Goal: Information Seeking & Learning: Learn about a topic

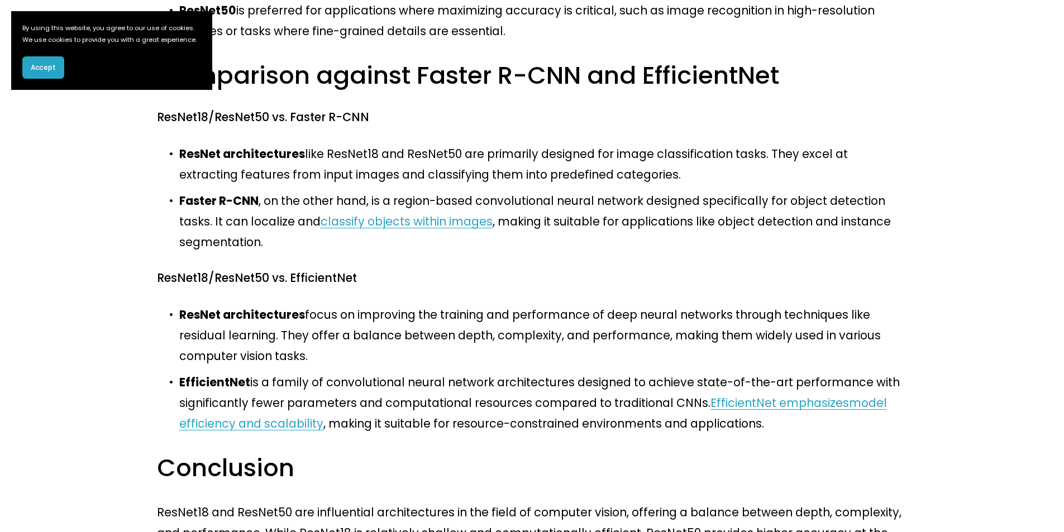
scroll to position [1034, 0]
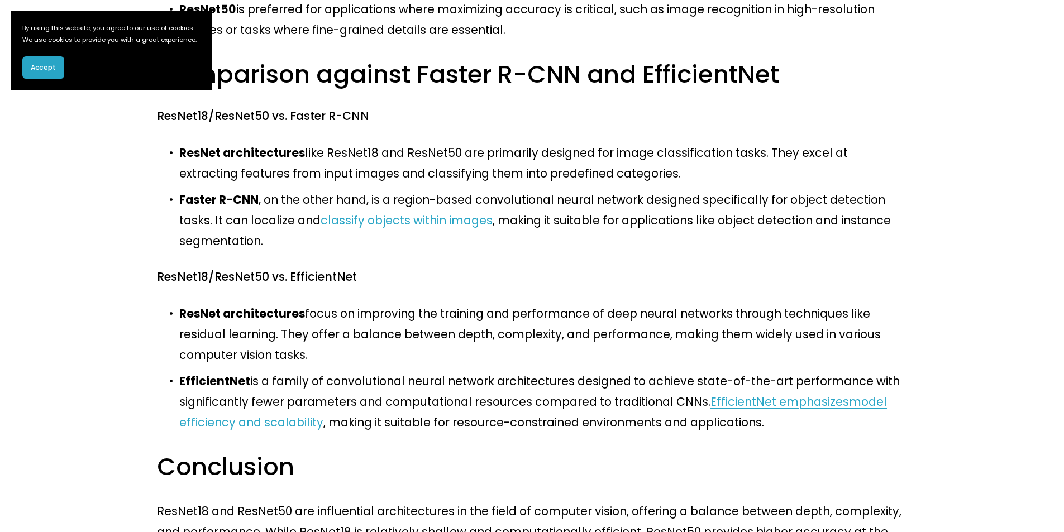
click at [37, 73] on span "Accept" at bounding box center [43, 68] width 25 height 10
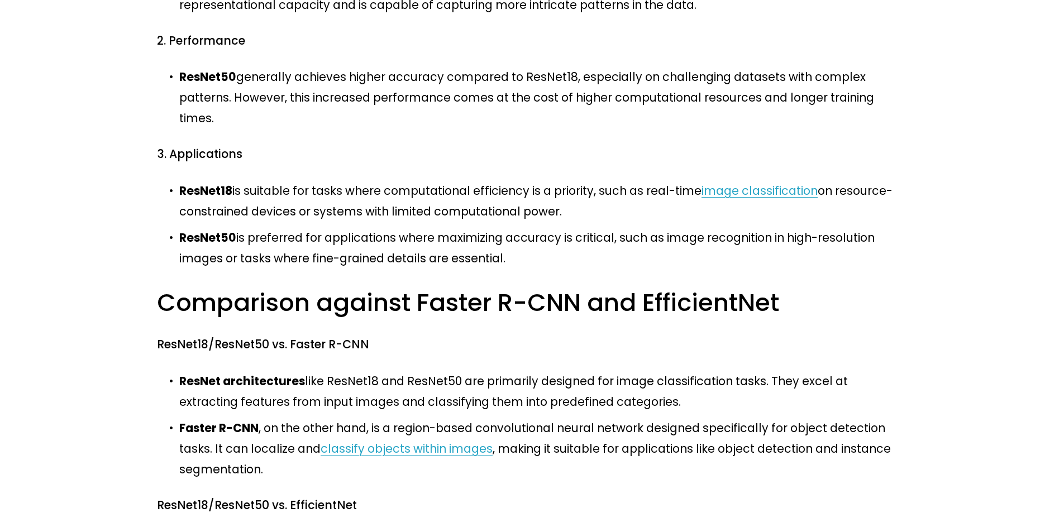
scroll to position [808, 0]
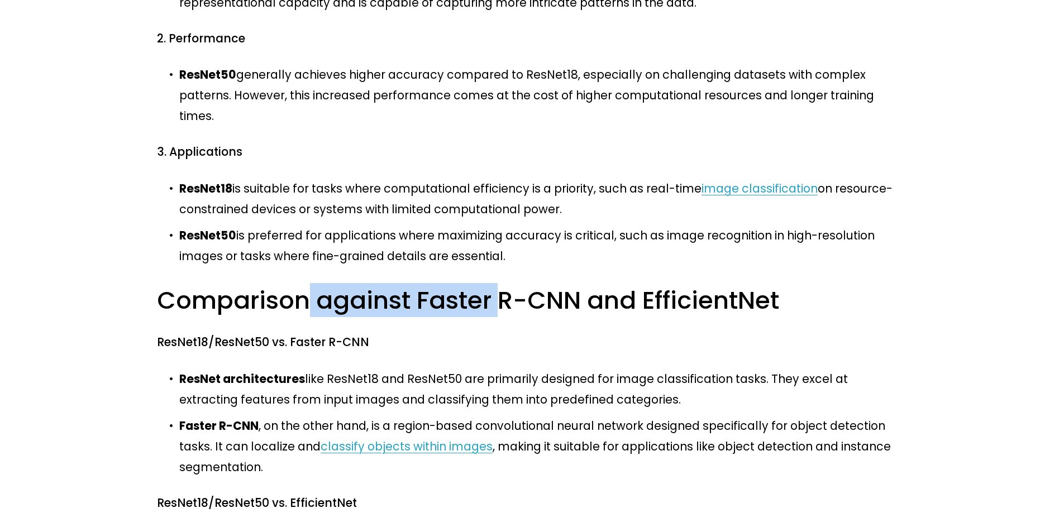
drag, startPoint x: 285, startPoint y: 135, endPoint x: 431, endPoint y: 134, distance: 145.8
click at [431, 284] on h3 "Comparison against Faster R-CNN and EfficientNet" at bounding box center [532, 300] width 750 height 32
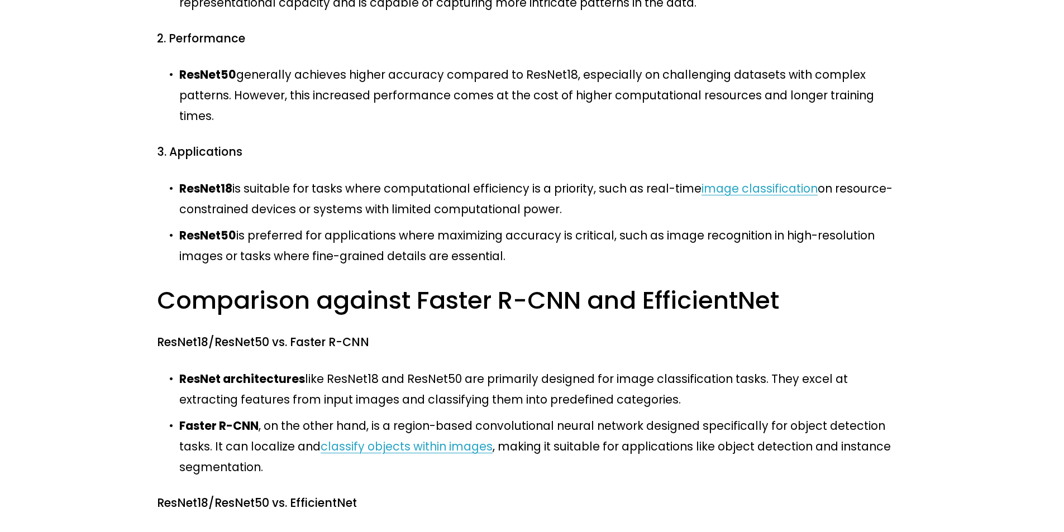
click at [255, 371] on strong "ResNet architectures" at bounding box center [242, 379] width 126 height 16
drag, startPoint x: 390, startPoint y: 198, endPoint x: 907, endPoint y: 213, distance: 517.4
click at [907, 213] on div "ResNet18 and ResNet50 are convolutional neural network (CNN) architectures that…" at bounding box center [531, 151] width 769 height 1378
drag, startPoint x: 698, startPoint y: 216, endPoint x: 690, endPoint y: 216, distance: 7.8
click at [696, 369] on p "ResNet architectures like ResNet18 and ResNet50 are primarily designed for imag…" at bounding box center [543, 389] width 728 height 41
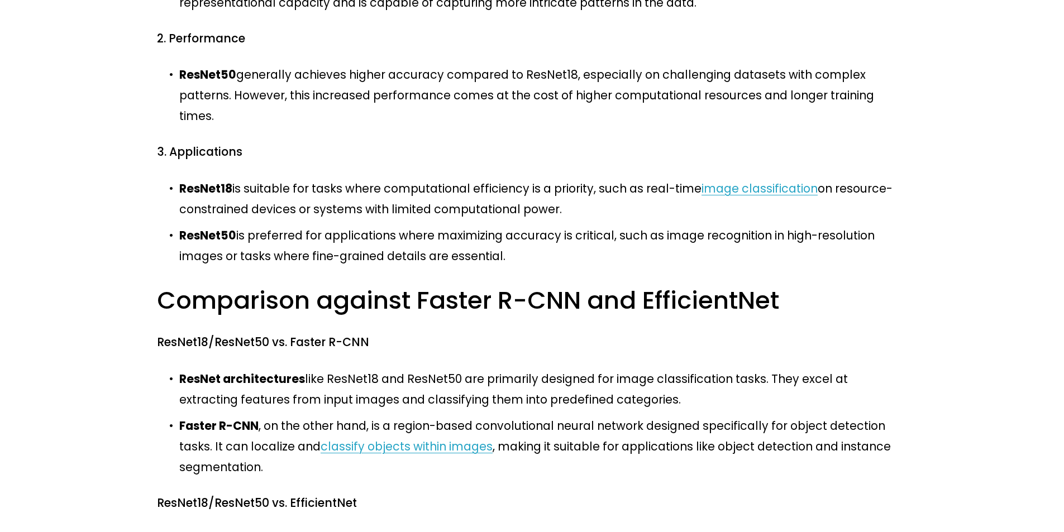
click at [211, 371] on strong "ResNet architectures" at bounding box center [242, 379] width 126 height 16
drag, startPoint x: 176, startPoint y: 203, endPoint x: 589, endPoint y: 214, distance: 412.9
click at [589, 369] on p "ResNet architectures like ResNet18 and ResNet50 are primarily designed for imag…" at bounding box center [543, 389] width 728 height 41
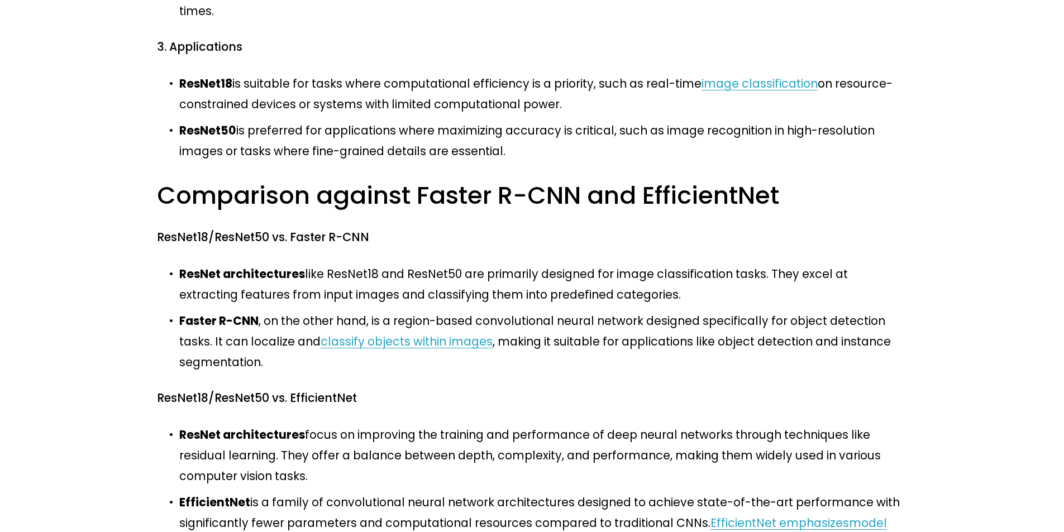
scroll to position [920, 0]
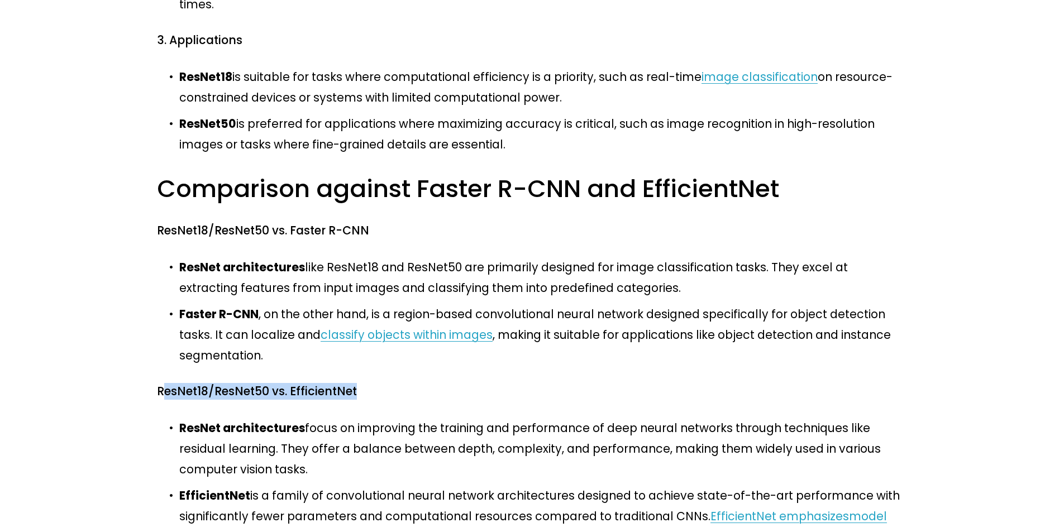
drag, startPoint x: 164, startPoint y: 189, endPoint x: 380, endPoint y: 200, distance: 217.0
click at [382, 384] on h4 "ResNet18/ResNet50 vs. EfficientNet" at bounding box center [532, 392] width 750 height 16
click at [374, 213] on div "ResNet18 and ResNet50 are convolutional neural network (CNN) architectures that…" at bounding box center [532, 34] width 750 height 1369
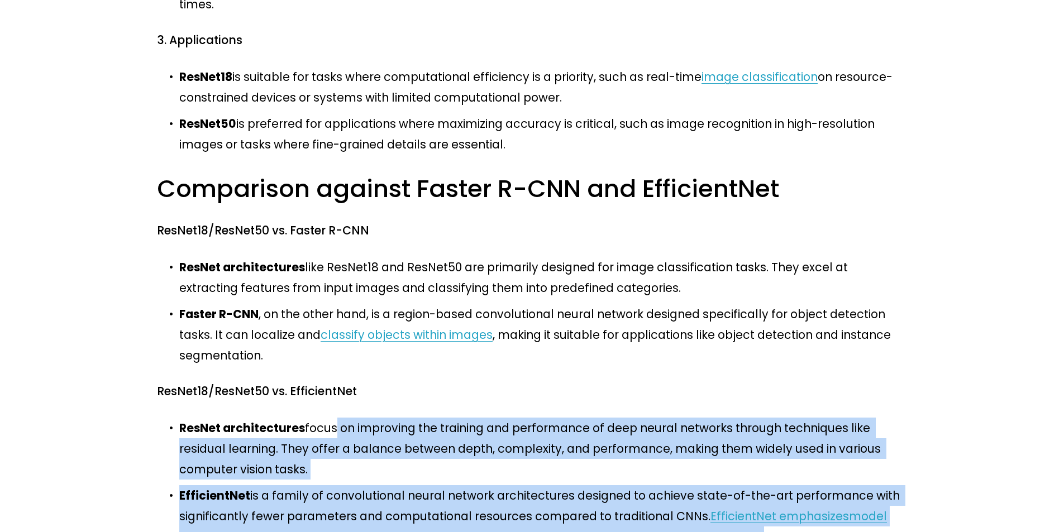
drag, startPoint x: 322, startPoint y: 223, endPoint x: 855, endPoint y: 321, distance: 541.7
click at [886, 418] on ul "ResNet architectures focus on improving the training and performance of deep ne…" at bounding box center [532, 483] width 750 height 130
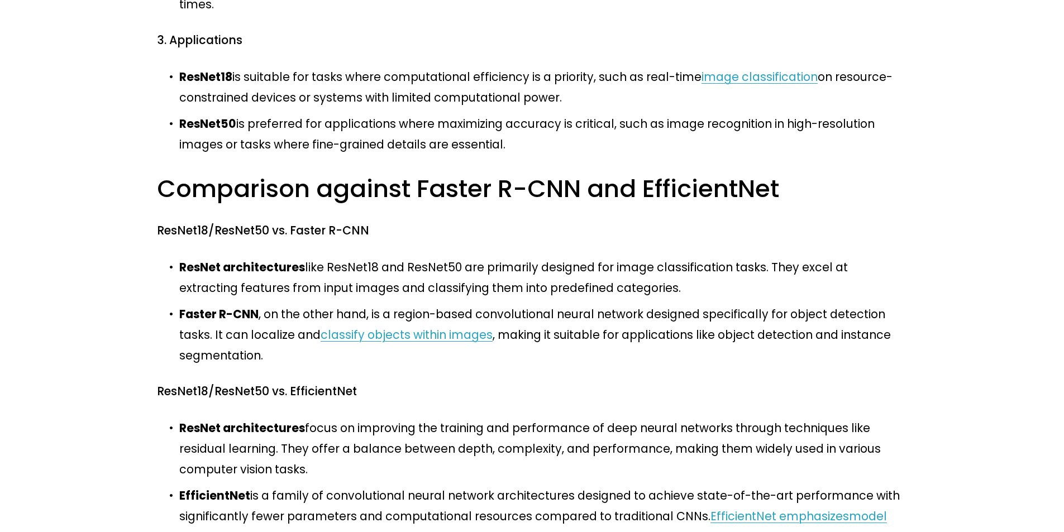
click at [832, 325] on div "ResNet18 and ResNet50 are convolutional neural network (CNN) architectures that…" at bounding box center [532, 34] width 750 height 1369
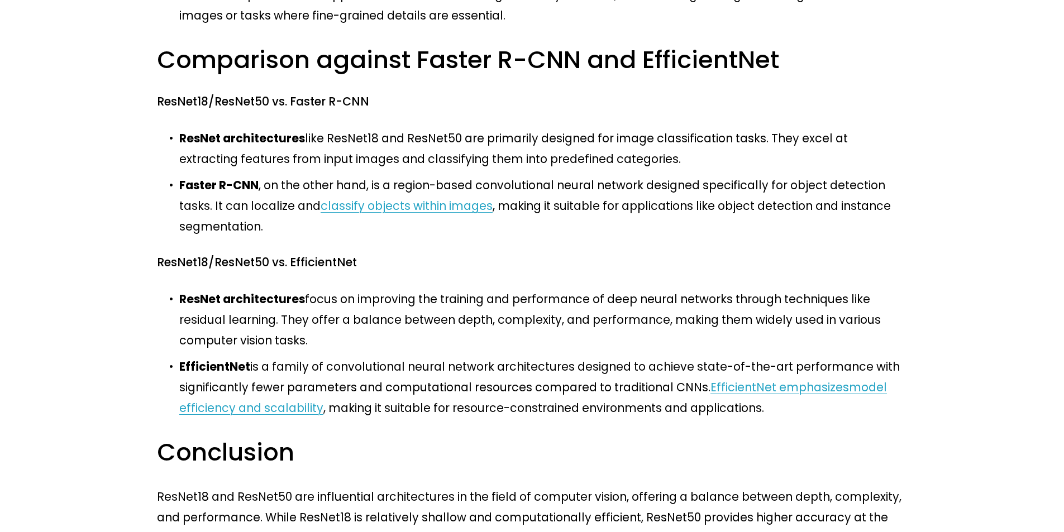
scroll to position [1087, 0]
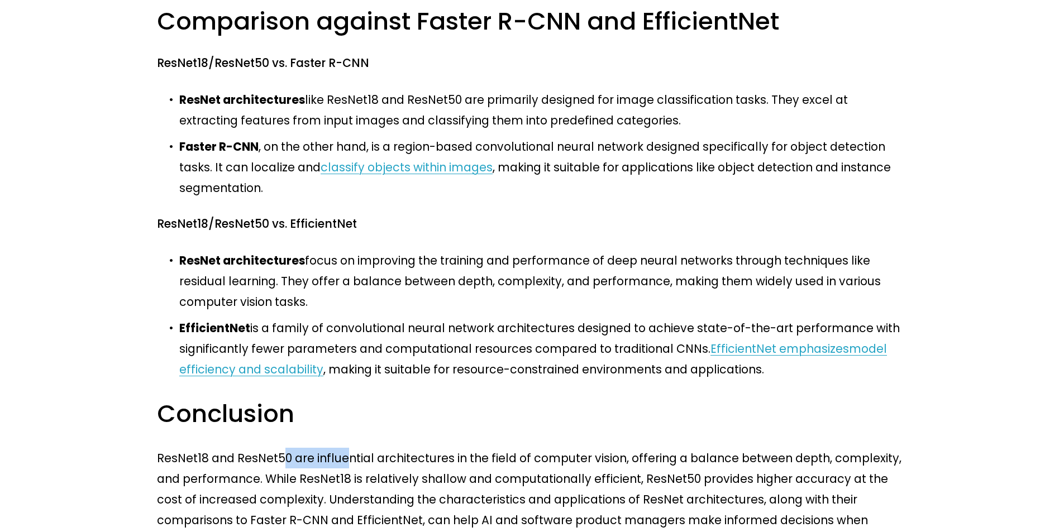
drag, startPoint x: 277, startPoint y: 211, endPoint x: 333, endPoint y: 213, distance: 55.9
click at [333, 448] on p "ResNet18 and ResNet50 are influential architectures in the field of computer vi…" at bounding box center [532, 499] width 750 height 103
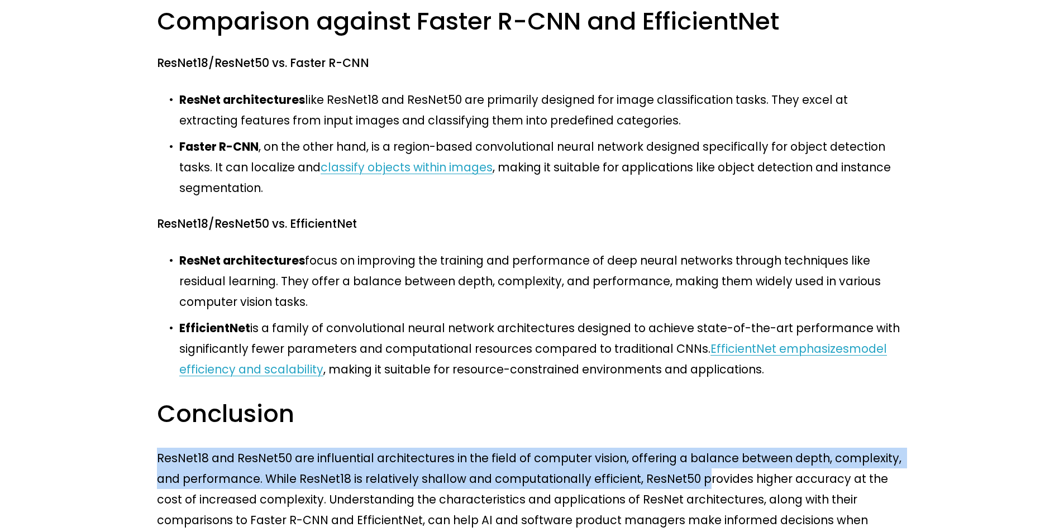
drag, startPoint x: 157, startPoint y: 217, endPoint x: 633, endPoint y: 238, distance: 476.3
click at [643, 448] on p "ResNet18 and ResNet50 are influential architectures in the field of computer vi…" at bounding box center [532, 499] width 750 height 103
click at [629, 448] on p "ResNet18 and ResNet50 are influential architectures in the field of computer vi…" at bounding box center [532, 499] width 750 height 103
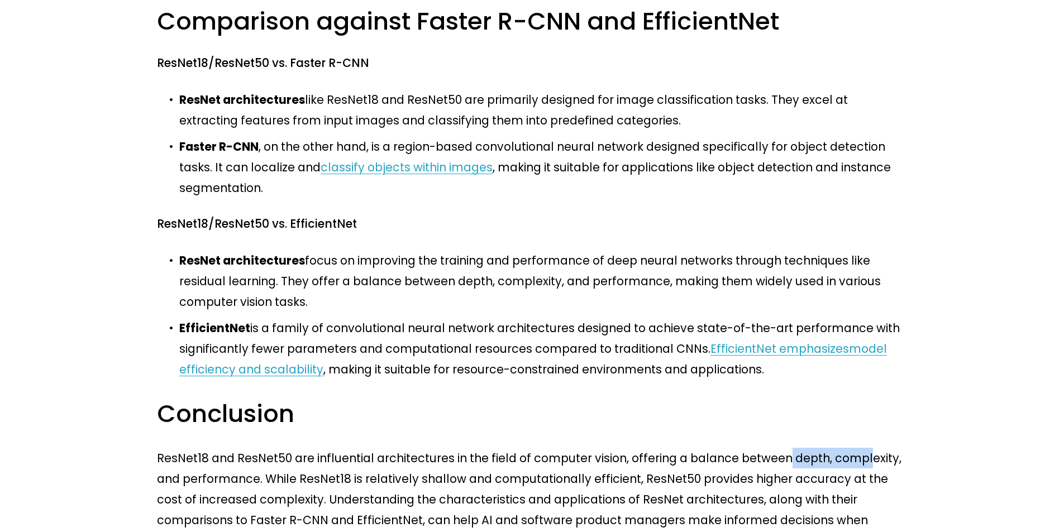
drag, startPoint x: 750, startPoint y: 219, endPoint x: 822, endPoint y: 219, distance: 71.5
click at [822, 448] on p "ResNet18 and ResNet50 are influential architectures in the field of computer vi…" at bounding box center [532, 499] width 750 height 103
click at [731, 448] on p "ResNet18 and ResNet50 are influential architectures in the field of computer vi…" at bounding box center [532, 499] width 750 height 103
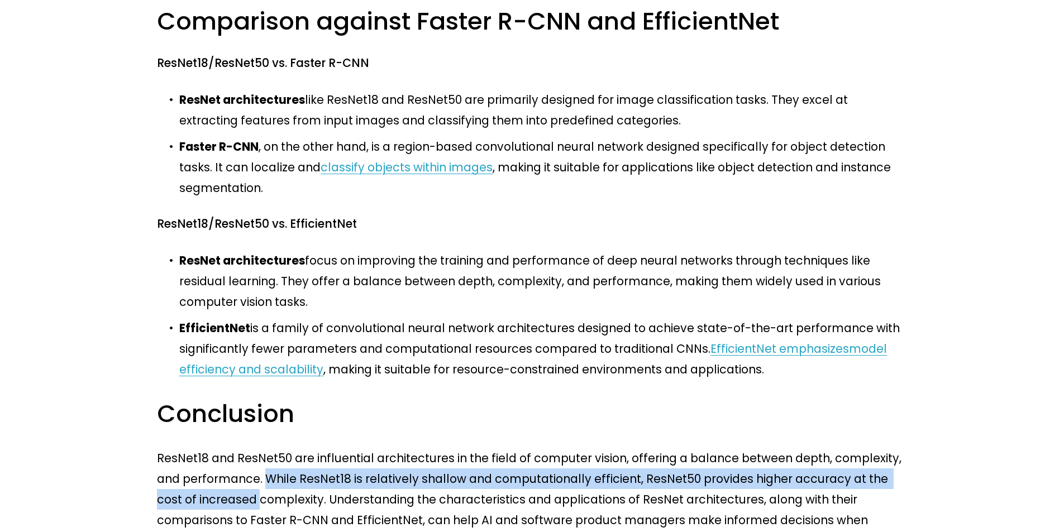
drag, startPoint x: 234, startPoint y: 238, endPoint x: 914, endPoint y: 235, distance: 680.2
